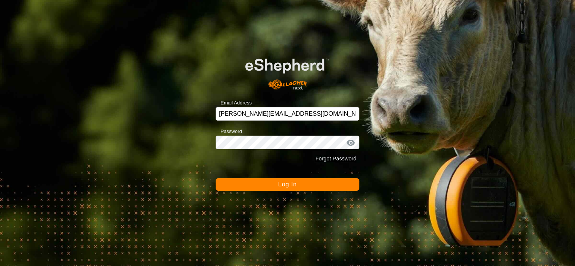
click at [305, 184] on button "Log In" at bounding box center [287, 184] width 144 height 13
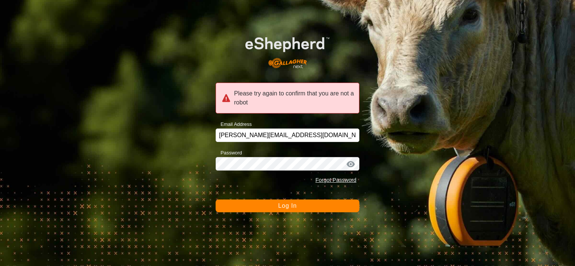
click at [275, 203] on button "Log In" at bounding box center [287, 206] width 144 height 13
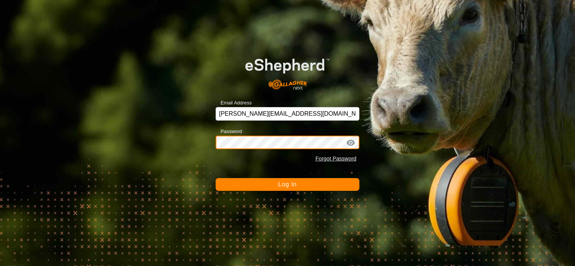
click at [202, 143] on div "Email Address gareth_scholz@bigpond.com Password Forgot Password Log In" at bounding box center [287, 133] width 575 height 266
click at [269, 184] on button "Log In" at bounding box center [287, 184] width 144 height 13
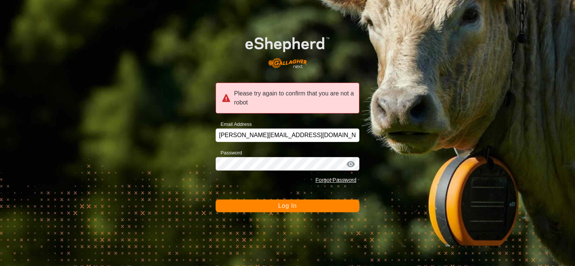
click at [274, 205] on button "Log In" at bounding box center [287, 206] width 144 height 13
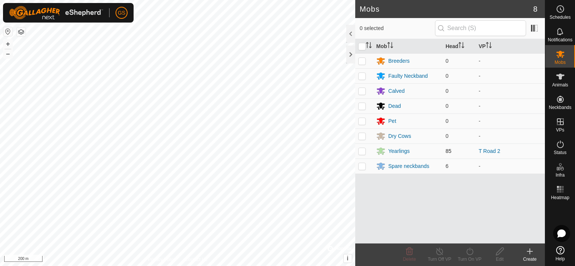
click at [362, 150] on p-checkbox at bounding box center [362, 151] width 8 height 6
checkbox input "true"
click at [469, 254] on icon at bounding box center [469, 251] width 9 height 9
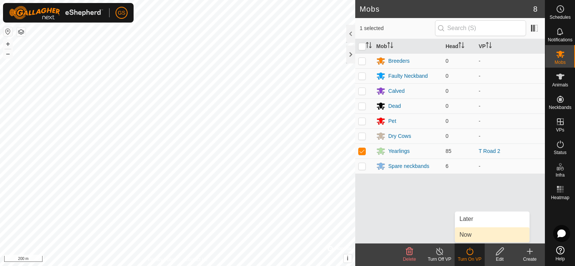
click at [469, 234] on link "Now" at bounding box center [492, 235] width 74 height 15
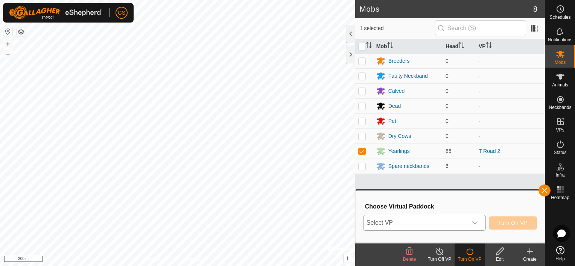
click at [480, 225] on div "dropdown trigger" at bounding box center [474, 222] width 15 height 15
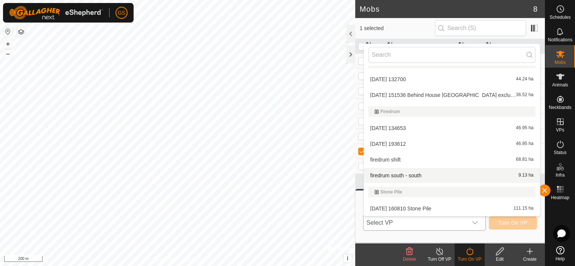
scroll to position [92, 0]
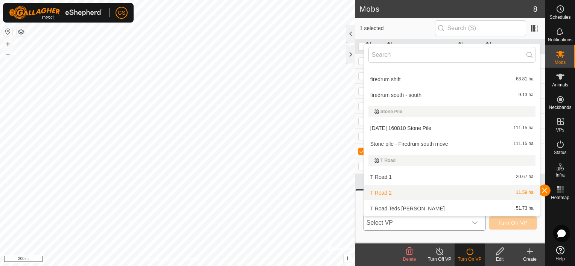
click at [414, 192] on li "T Road 2 11.59 ha" at bounding box center [452, 192] width 176 height 15
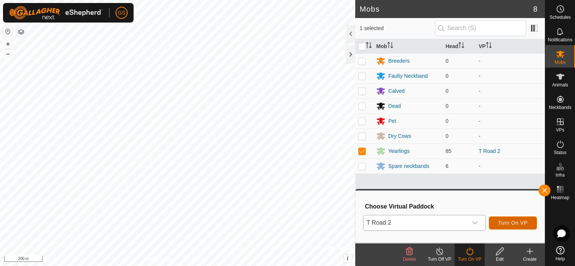
click at [513, 225] on span "Turn On VP" at bounding box center [512, 223] width 29 height 6
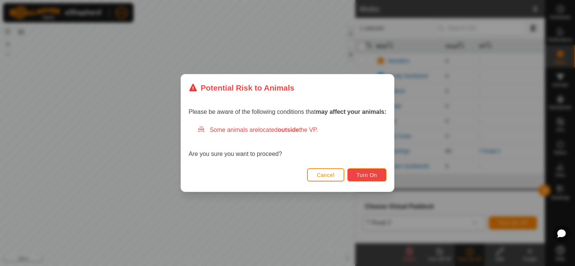
click at [368, 172] on span "Turn On" at bounding box center [367, 175] width 20 height 6
